Goal: Transaction & Acquisition: Download file/media

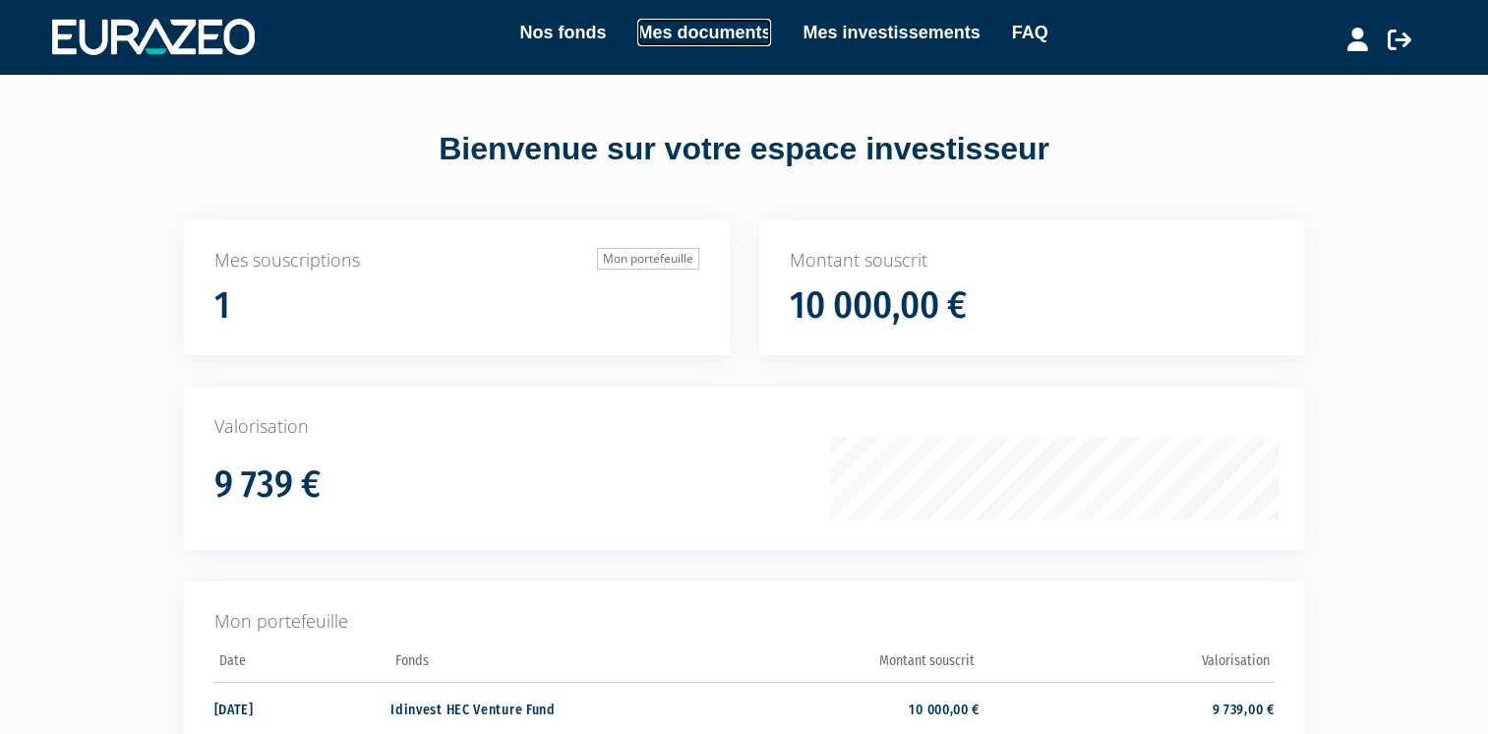
click at [701, 19] on link "Mes documents" at bounding box center [704, 33] width 134 height 28
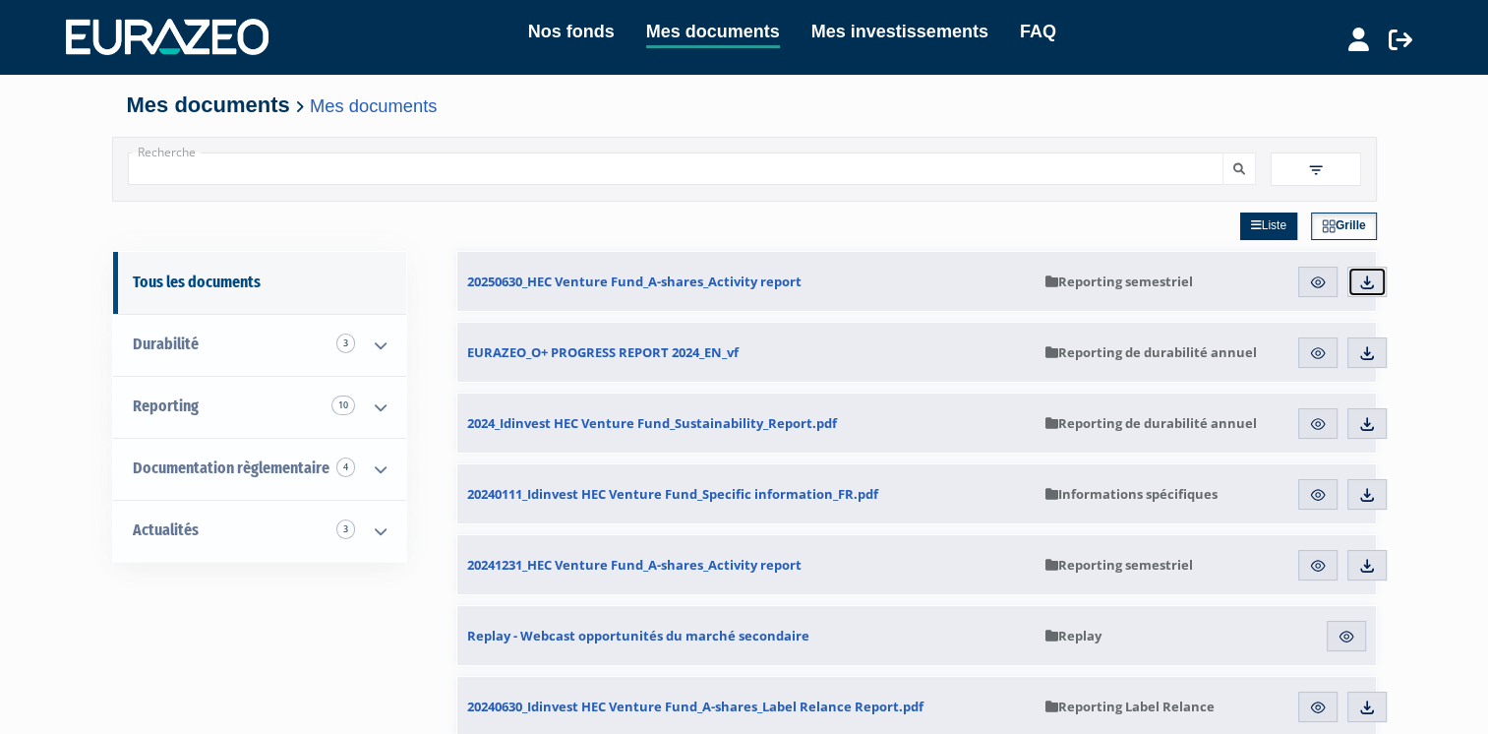
click at [1376, 273] on link "Télécharger" at bounding box center [1367, 282] width 39 height 31
click at [1359, 354] on img at bounding box center [1368, 353] width 18 height 18
click at [1361, 423] on img at bounding box center [1368, 424] width 18 height 18
click at [1369, 568] on img at bounding box center [1368, 566] width 18 height 18
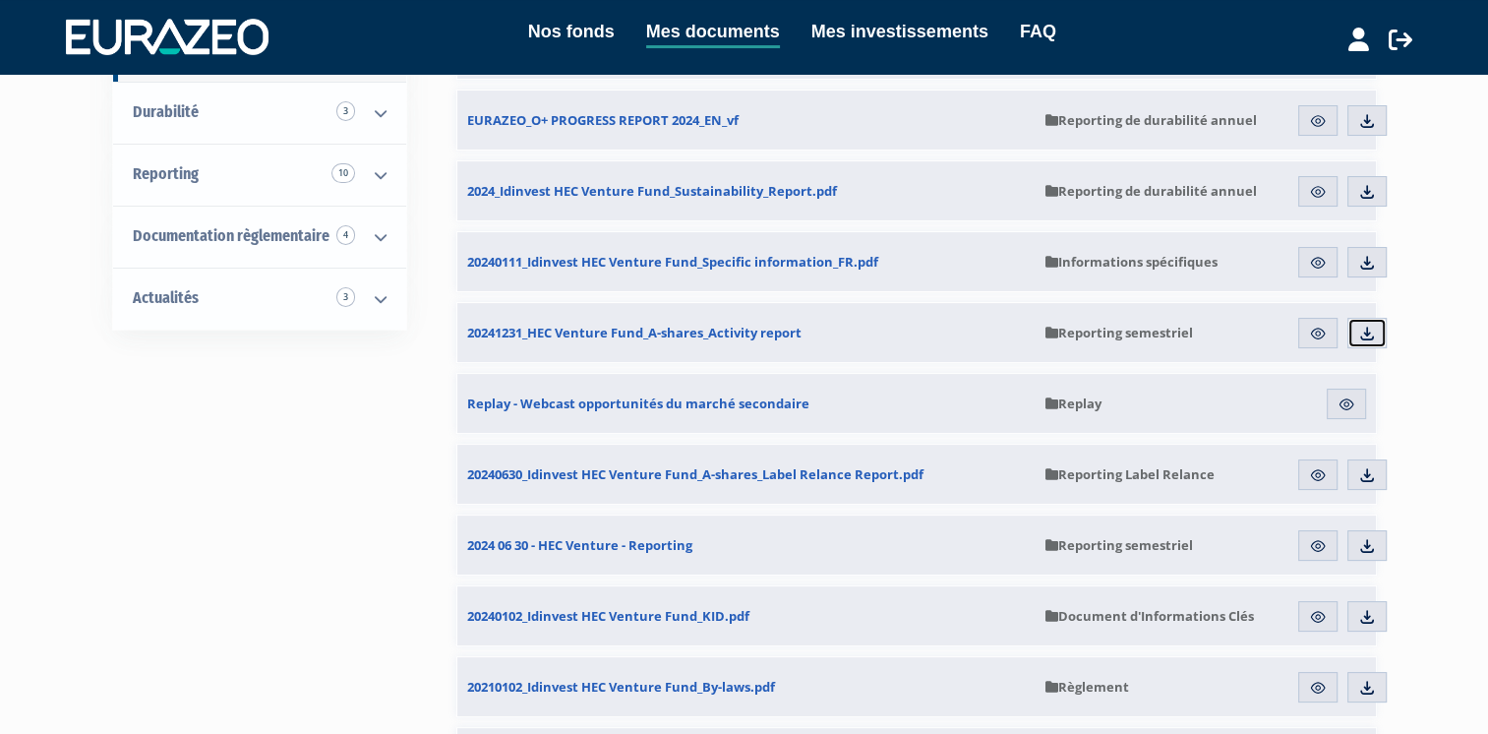
scroll to position [242, 0]
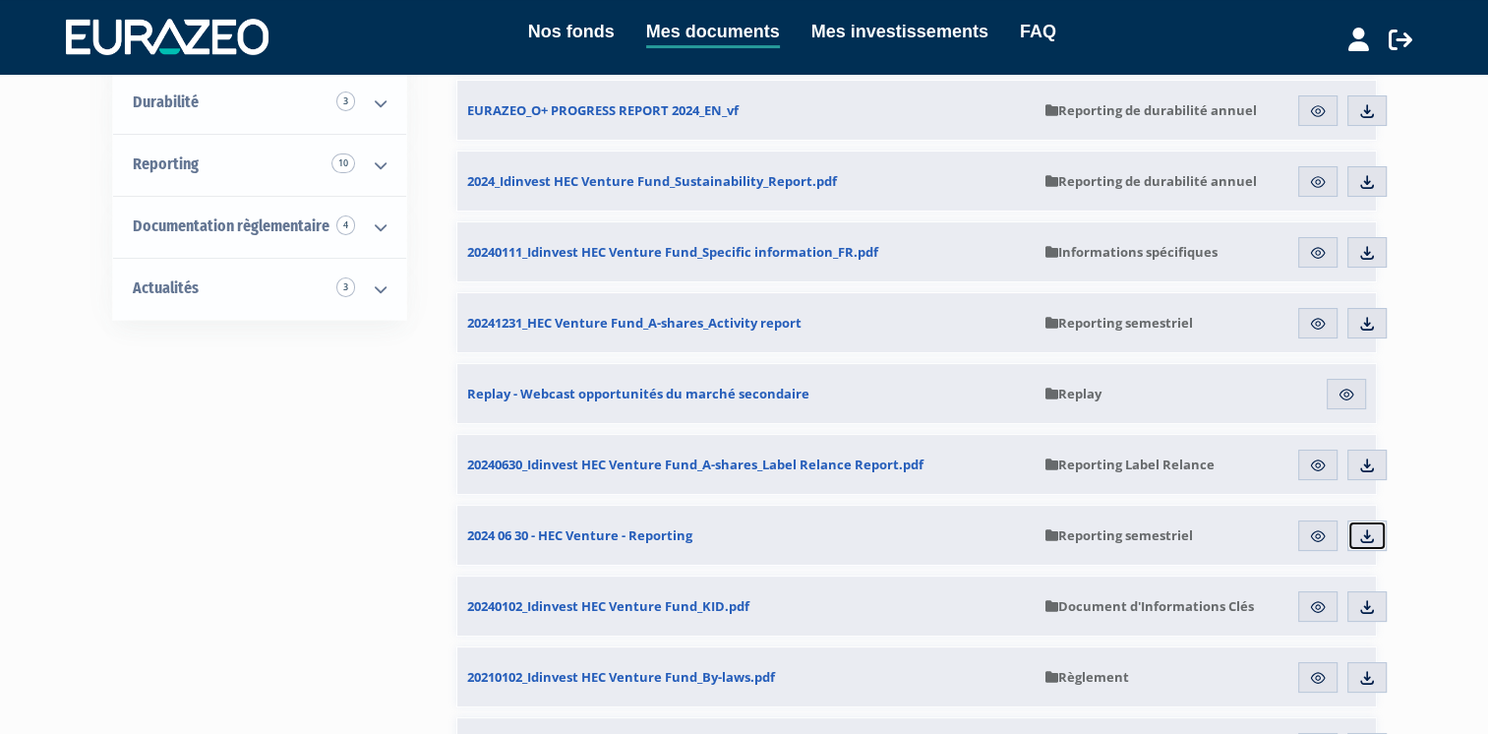
click at [1369, 537] on img at bounding box center [1368, 536] width 18 height 18
